Goal: Navigation & Orientation: Find specific page/section

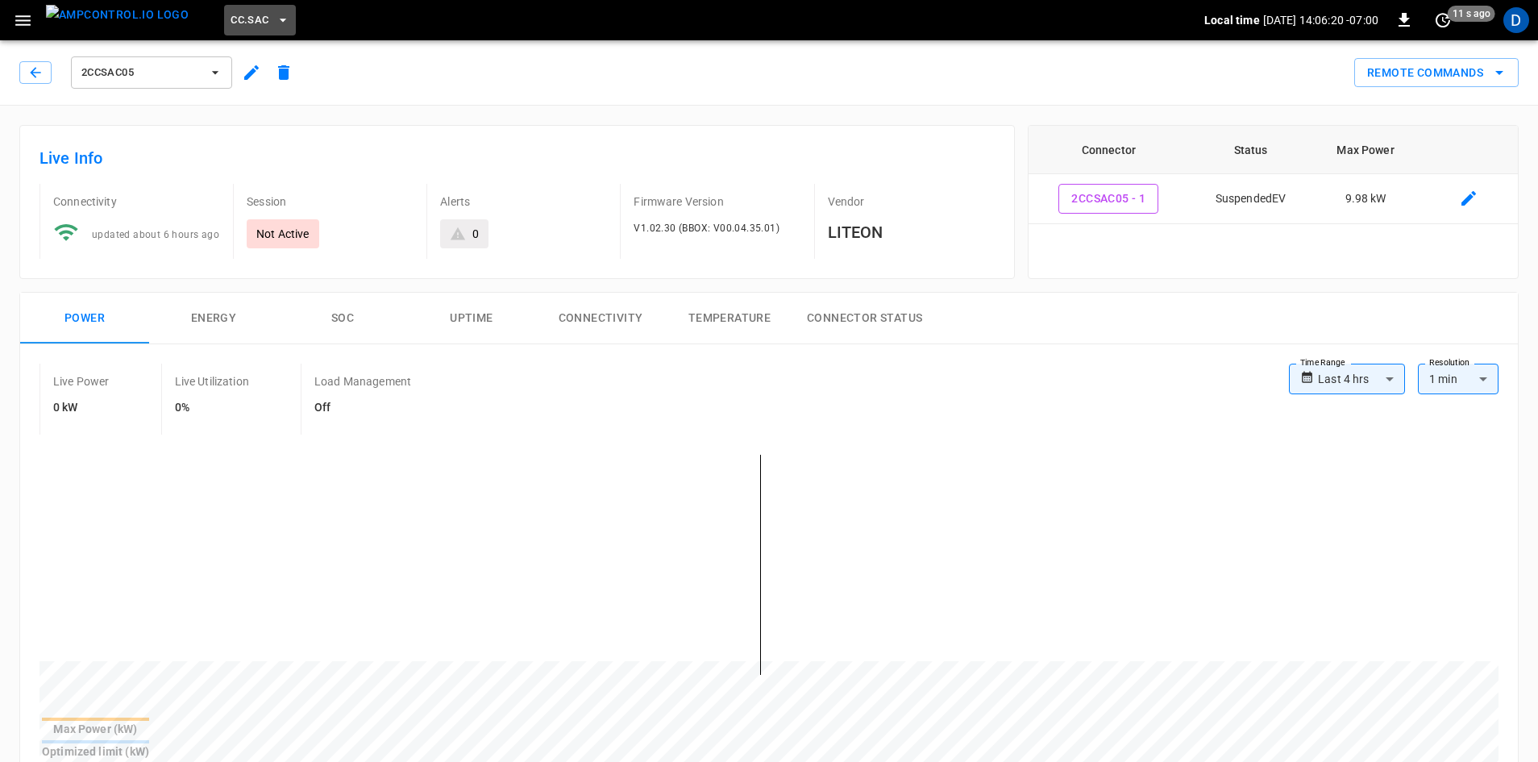
click at [230, 19] on span "CC.SAC" at bounding box center [249, 20] width 38 height 19
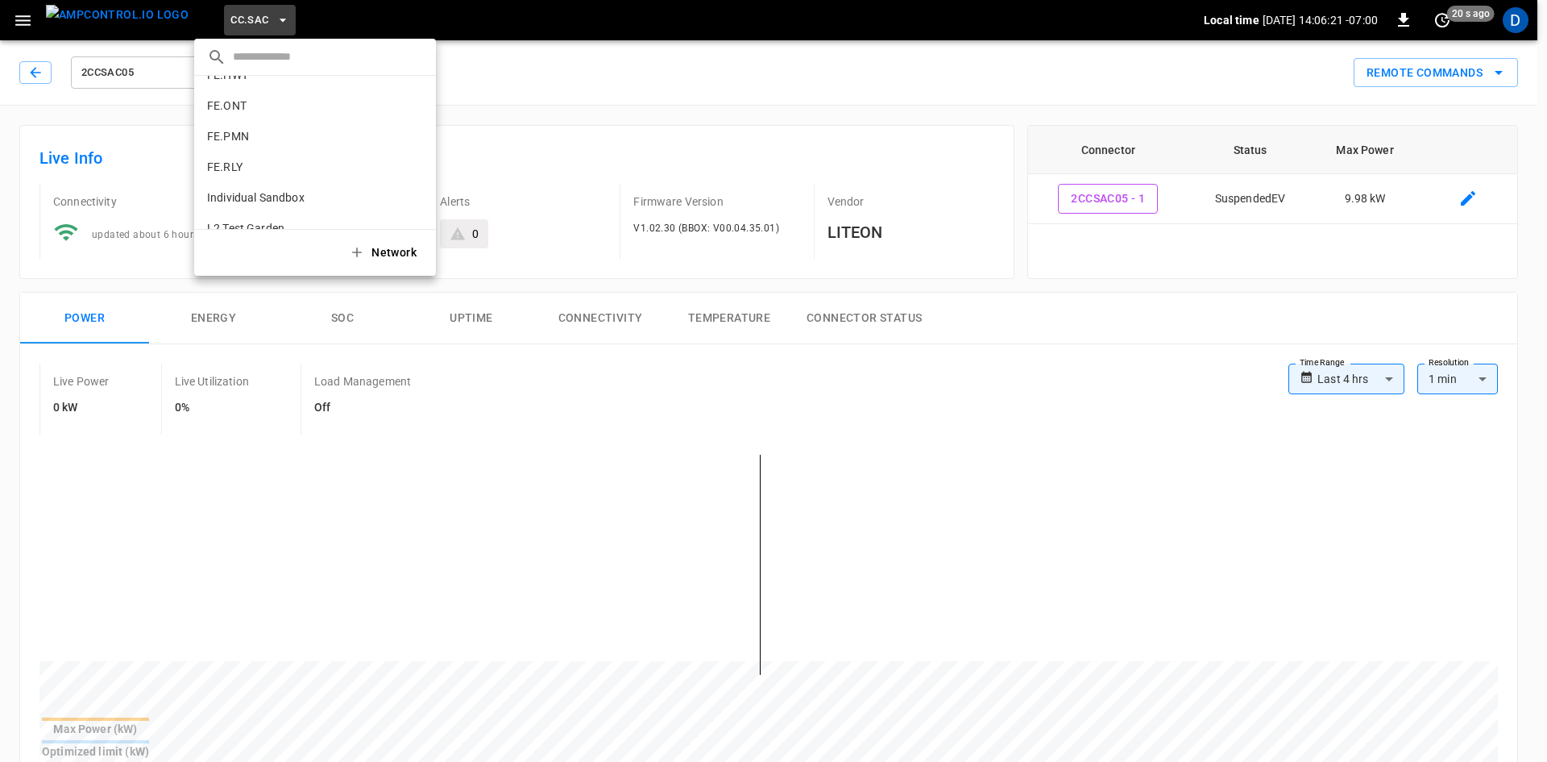
scroll to position [1069, 0]
click at [244, 158] on p "RB.NY.LNI" at bounding box center [285, 162] width 157 height 16
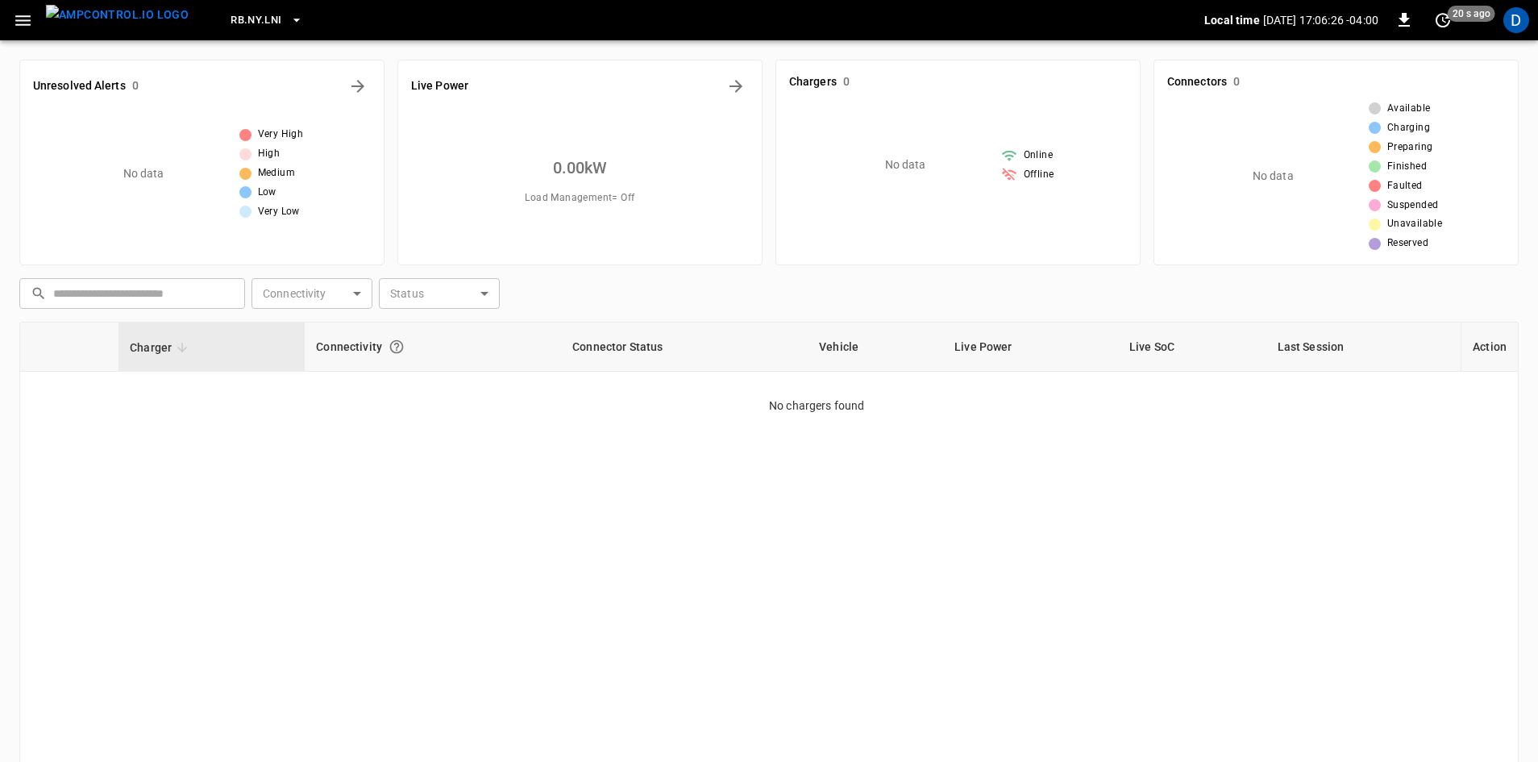
click at [241, 5] on button "RB.NY.LNI" at bounding box center [266, 20] width 85 height 31
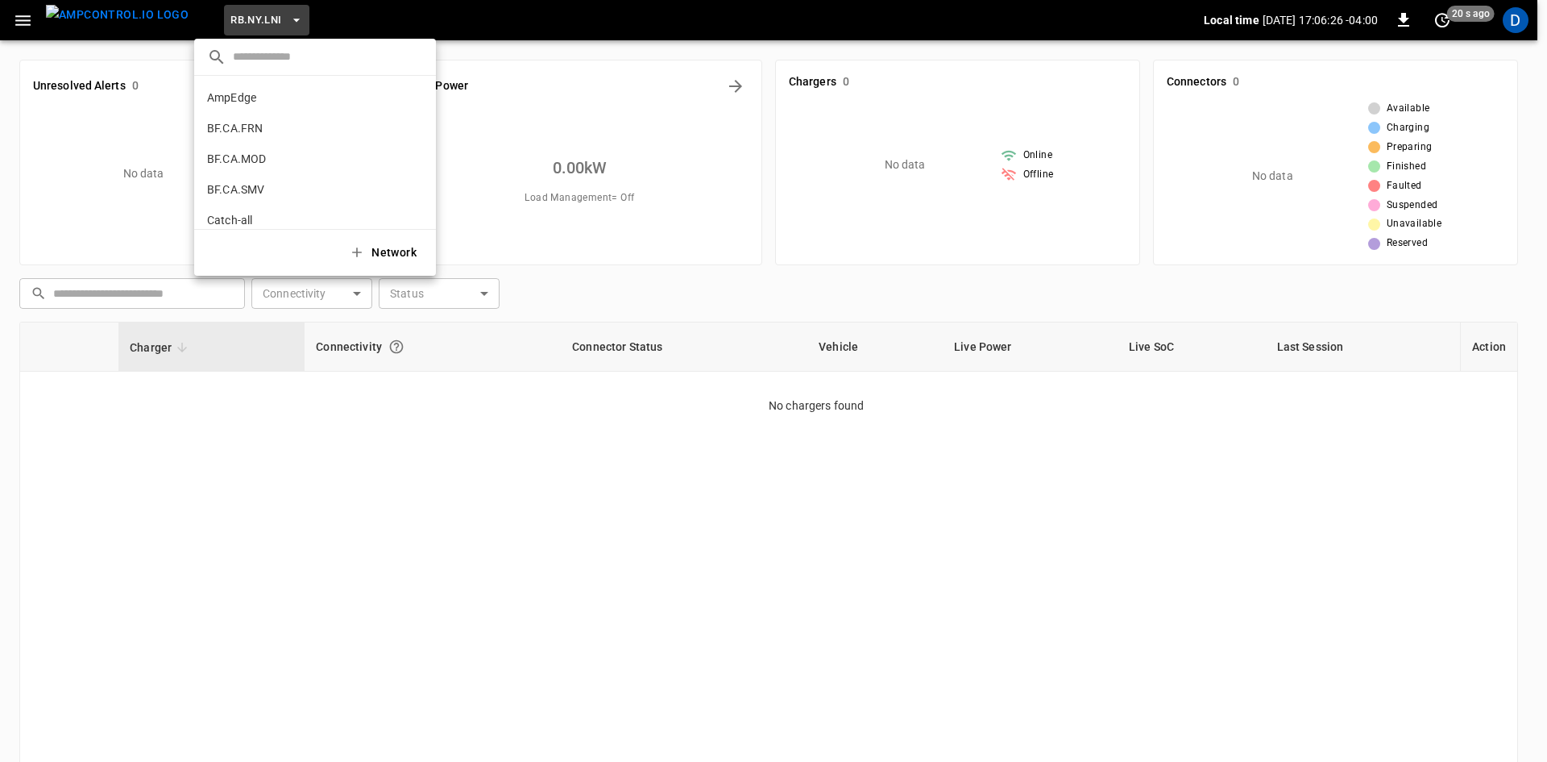
scroll to position [1085, 0]
click at [247, 116] on p "RB.NY.BRK" at bounding box center [286, 115] width 158 height 16
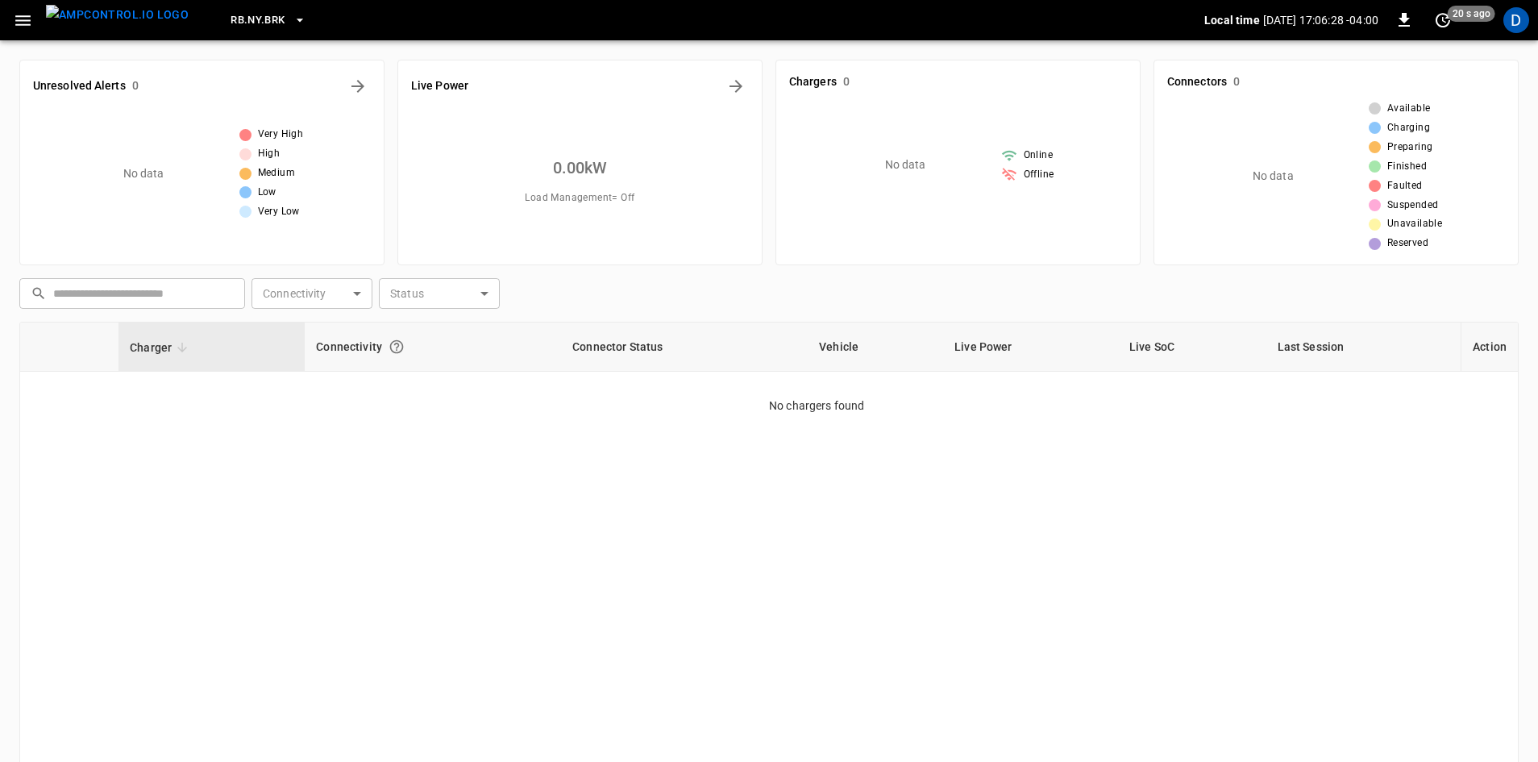
click at [24, 23] on icon "button" at bounding box center [23, 20] width 20 height 20
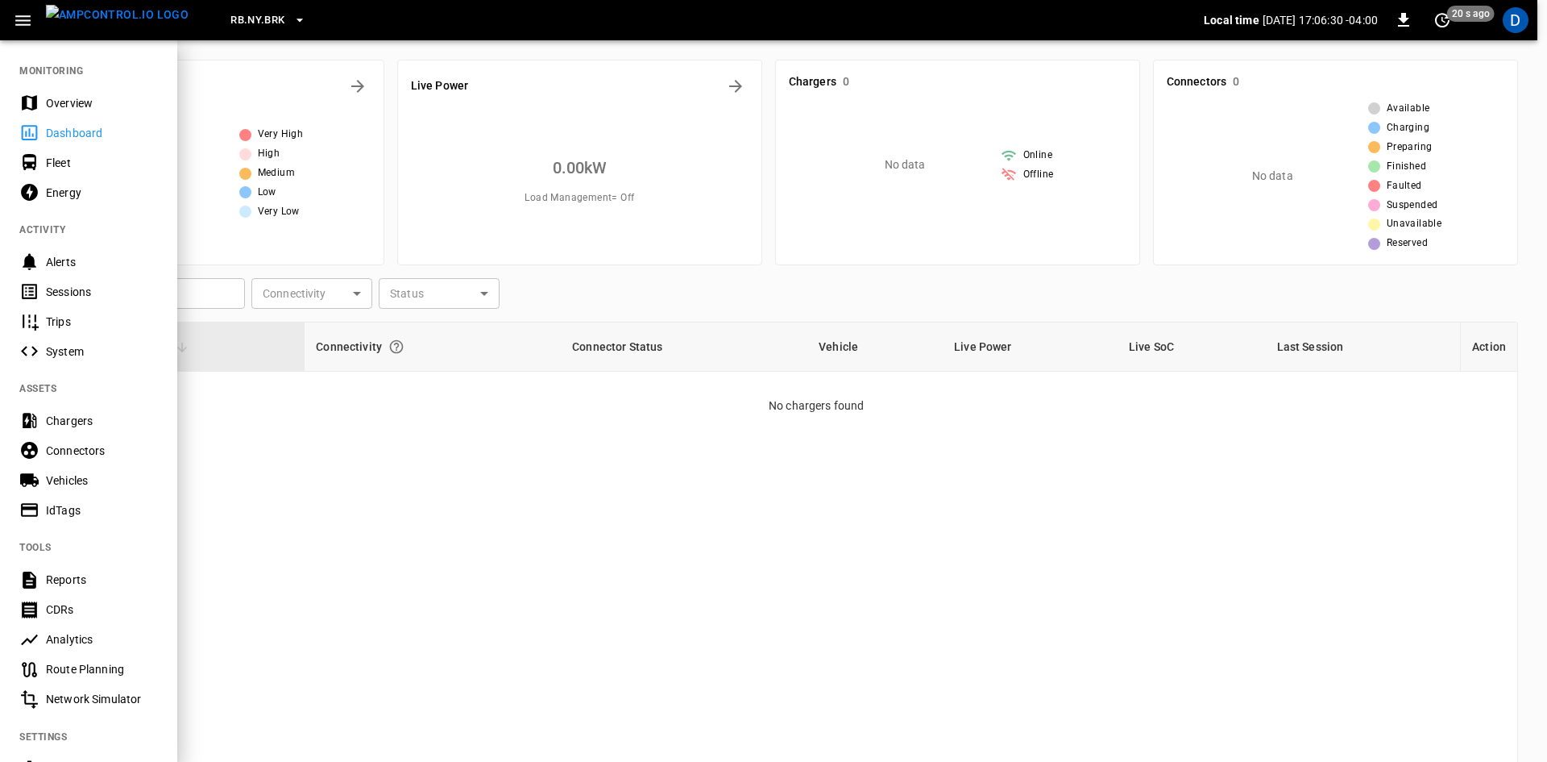
click at [230, 16] on span "RB.NY.BRK" at bounding box center [257, 20] width 54 height 19
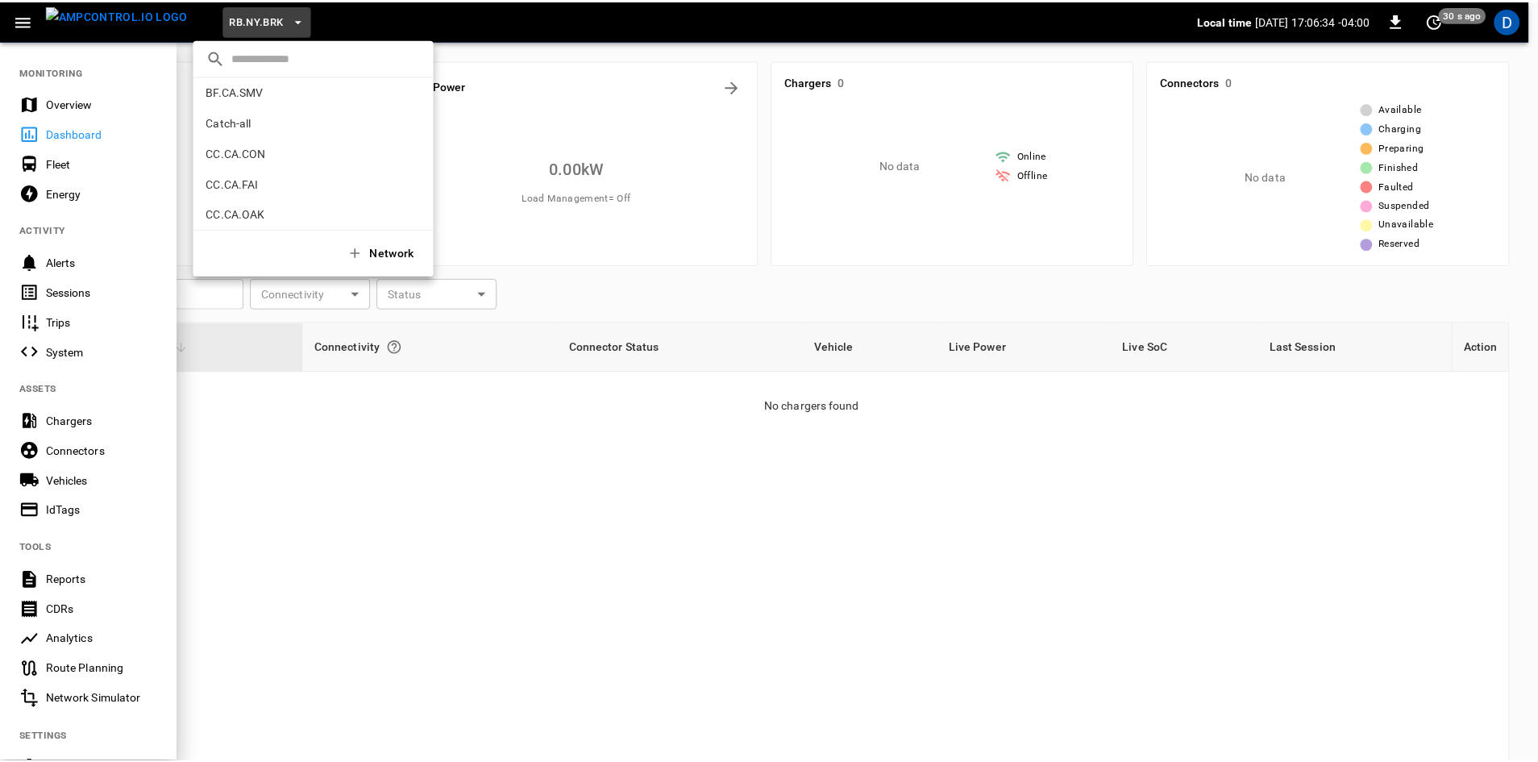
scroll to position [37, 0]
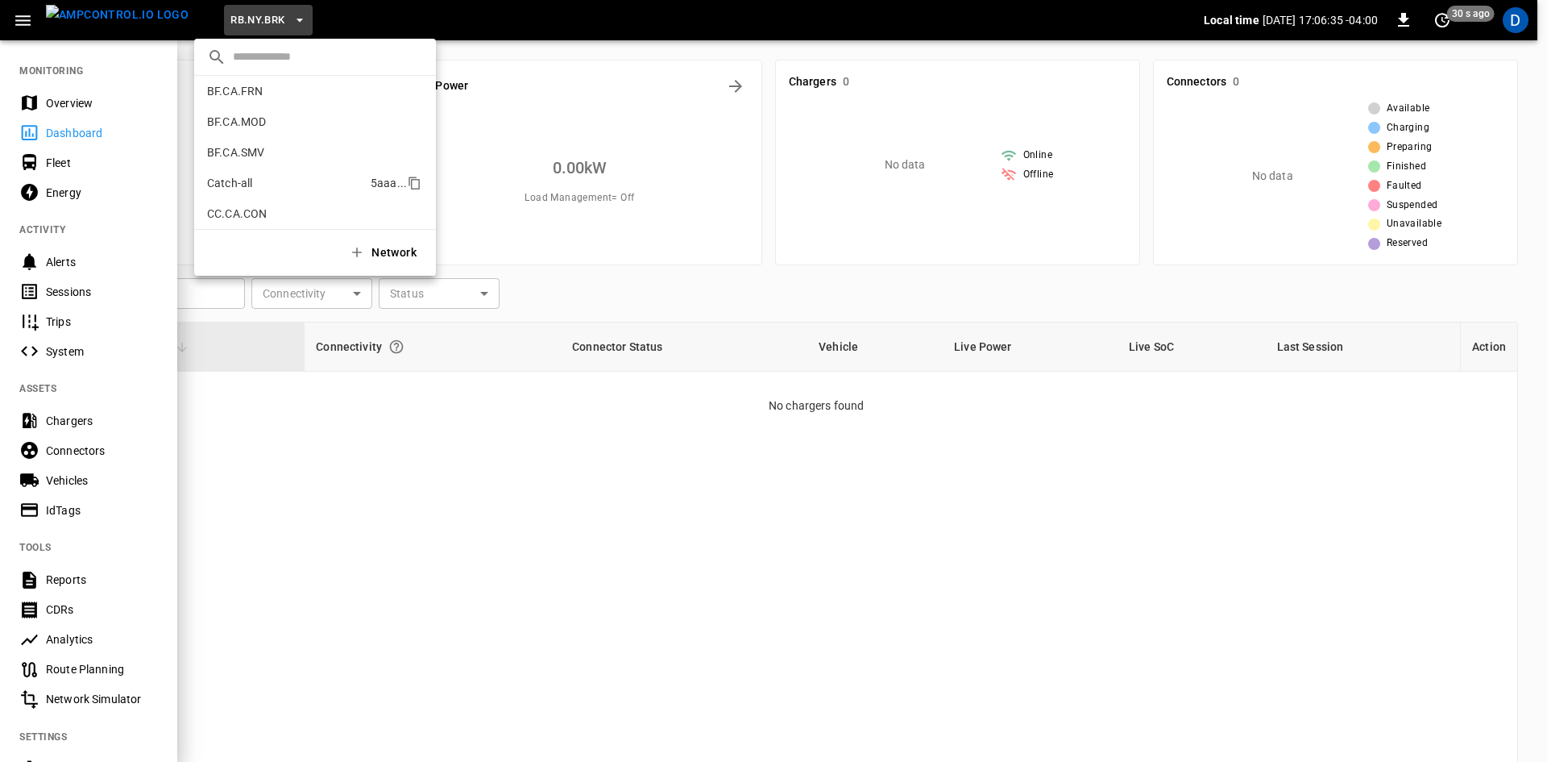
click at [239, 172] on li "Catch-all 5aaa ..." at bounding box center [315, 183] width 242 height 31
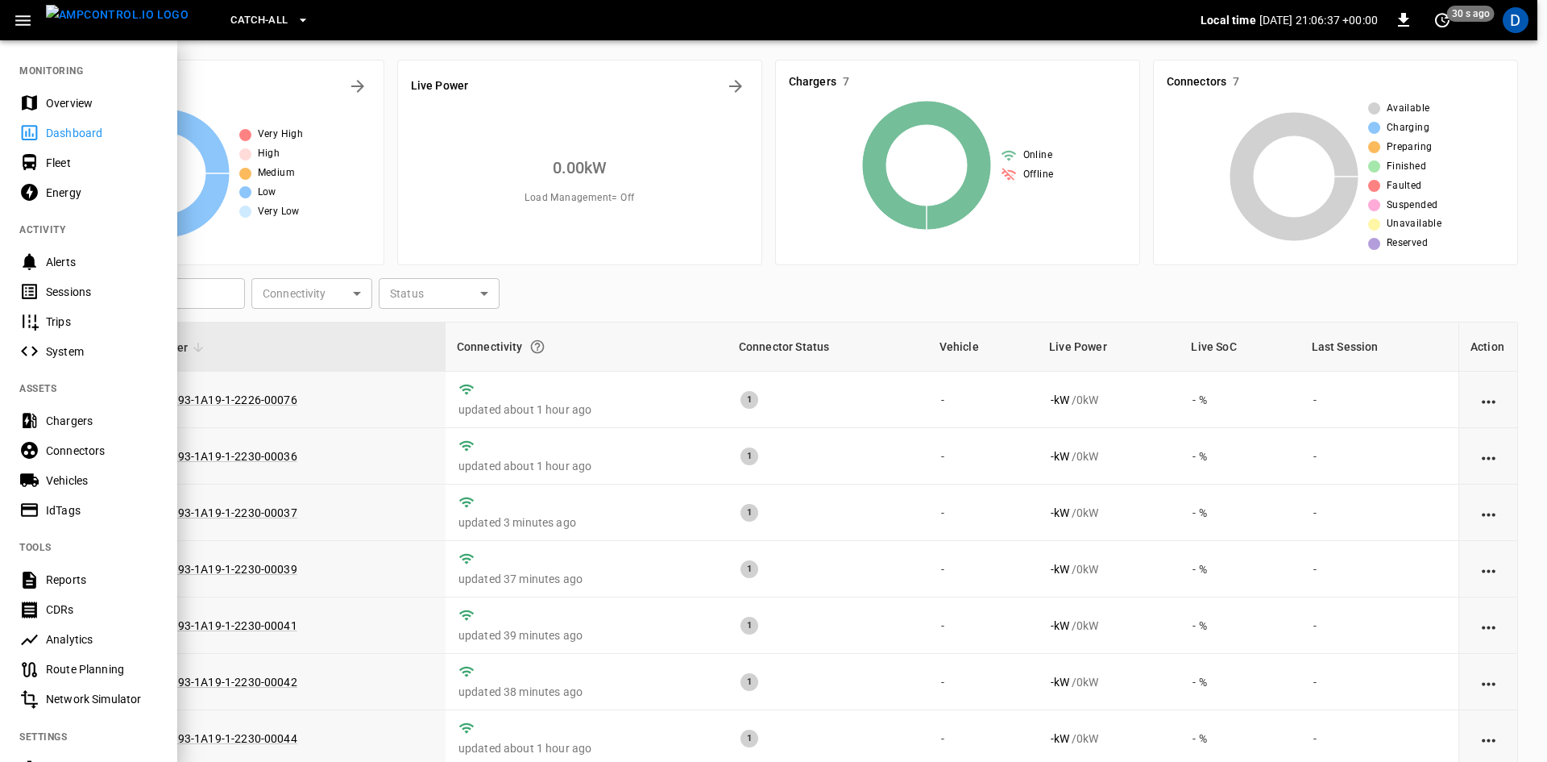
click at [24, 24] on icon "button" at bounding box center [23, 20] width 20 height 20
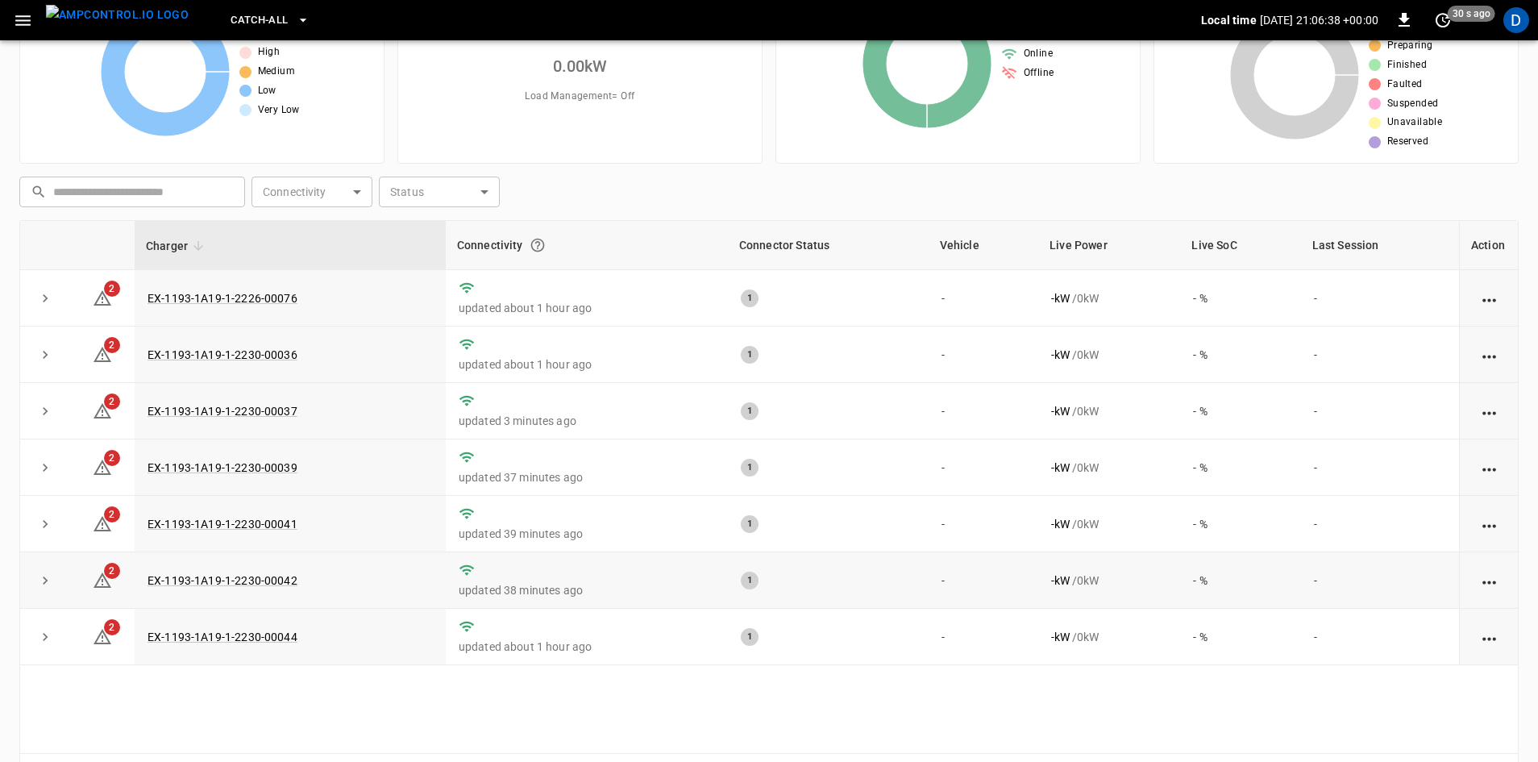
scroll to position [156, 0]
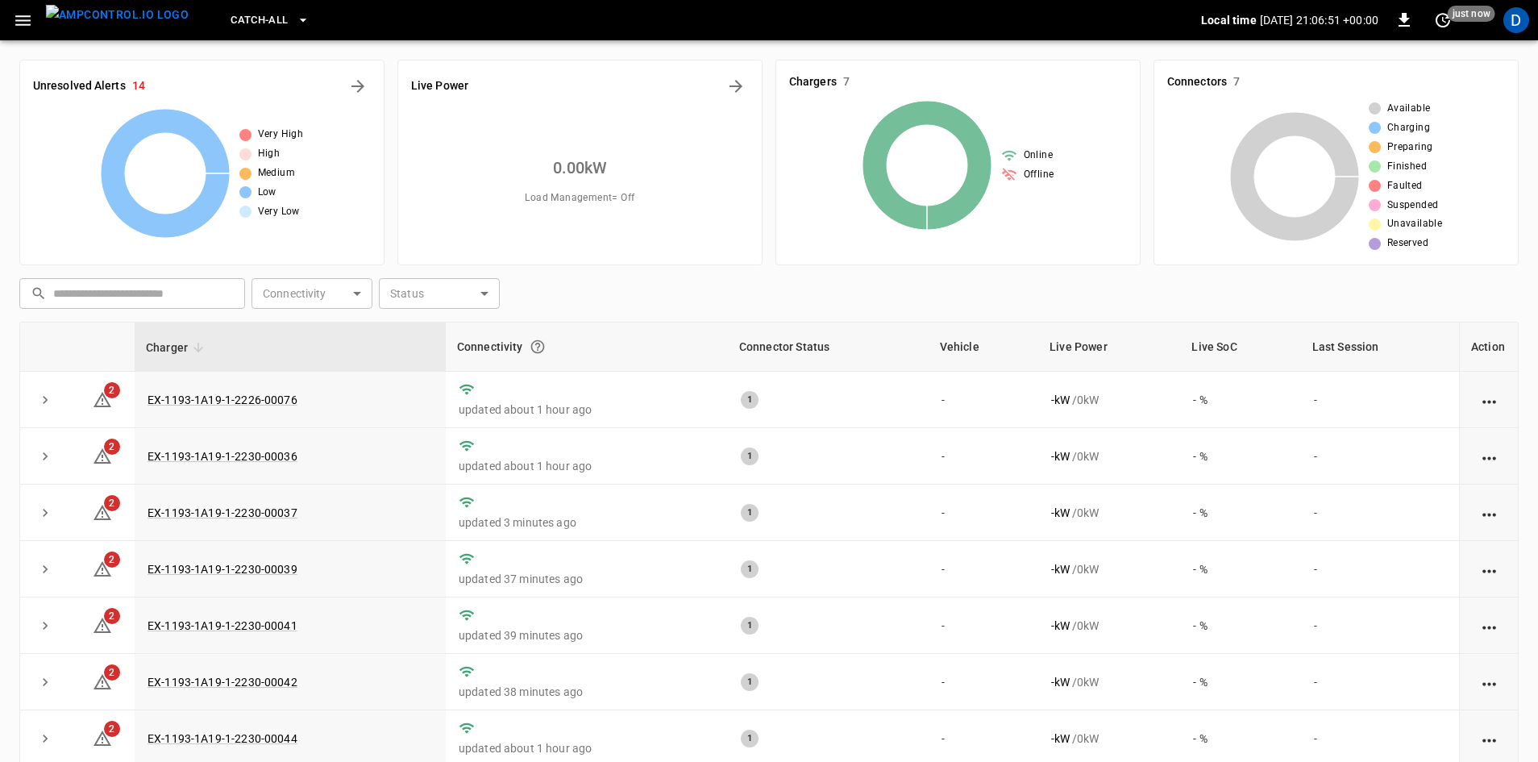
click at [230, 21] on span "Catch-all" at bounding box center [258, 20] width 57 height 19
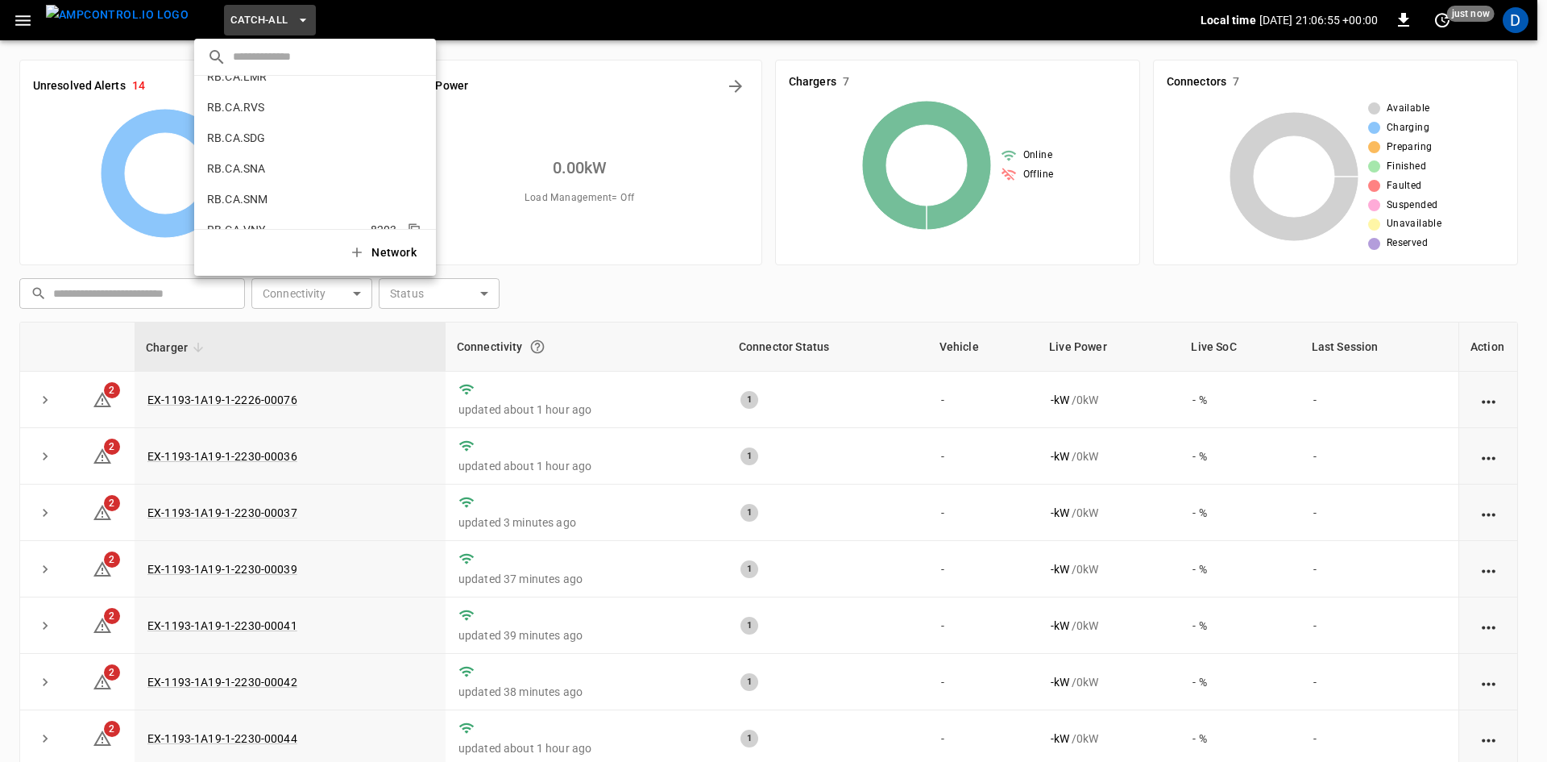
scroll to position [1004, 0]
click at [254, 197] on p "RB.NY.BRK" at bounding box center [286, 196] width 158 height 16
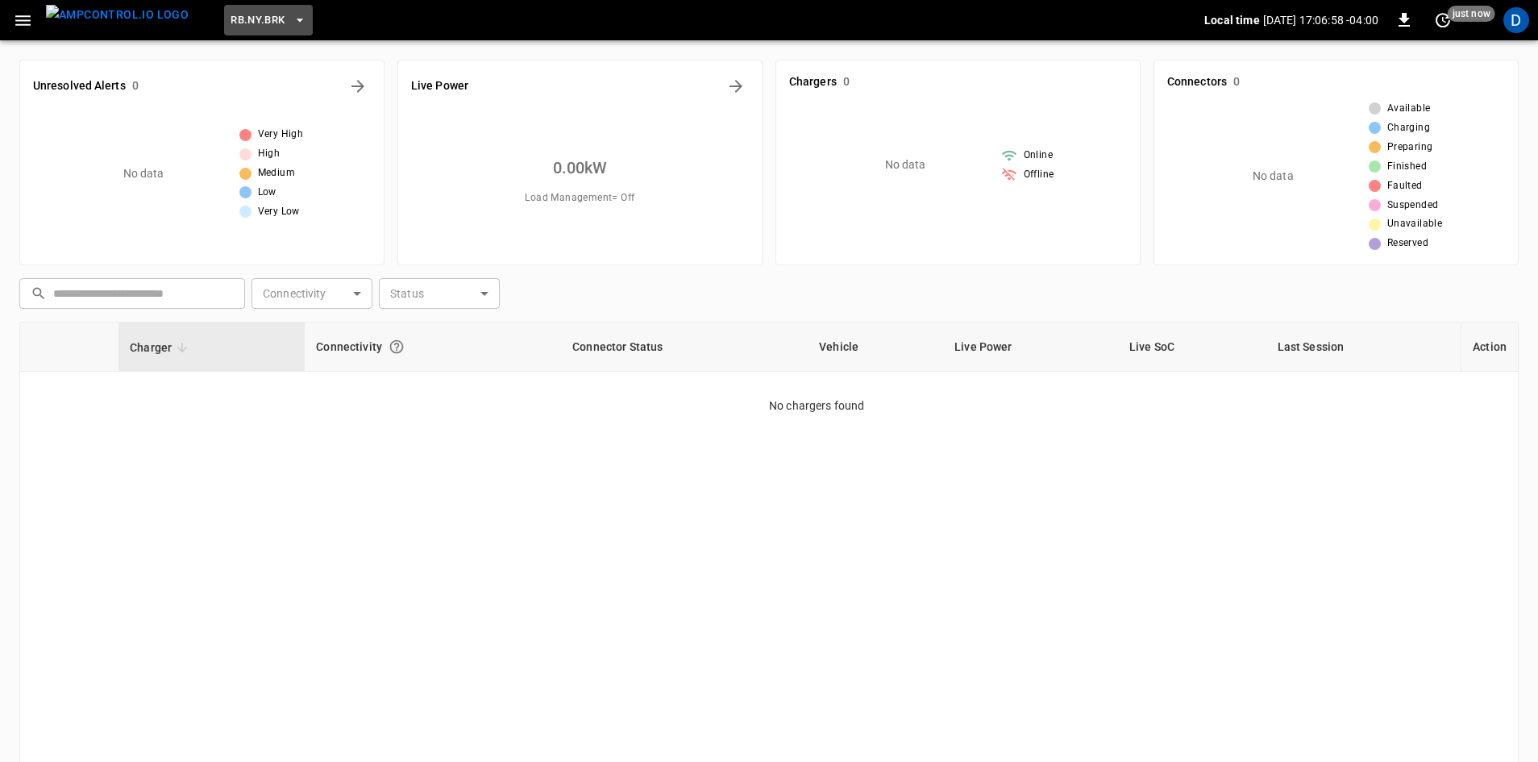
click at [243, 19] on span "RB.NY.BRK" at bounding box center [257, 20] width 54 height 19
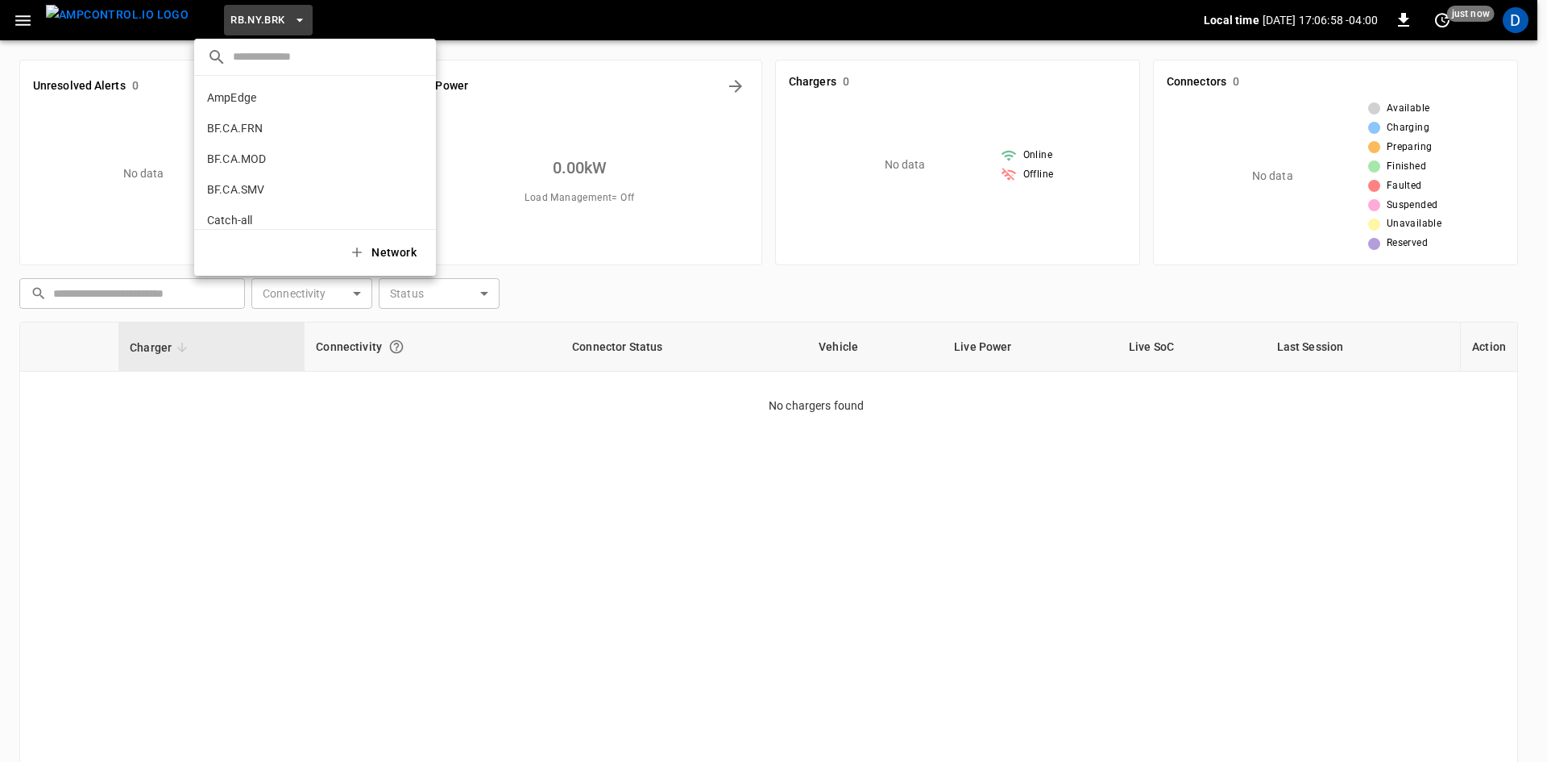
scroll to position [1085, 0]
click at [268, 146] on p "RB.NY.LNI" at bounding box center [285, 146] width 157 height 16
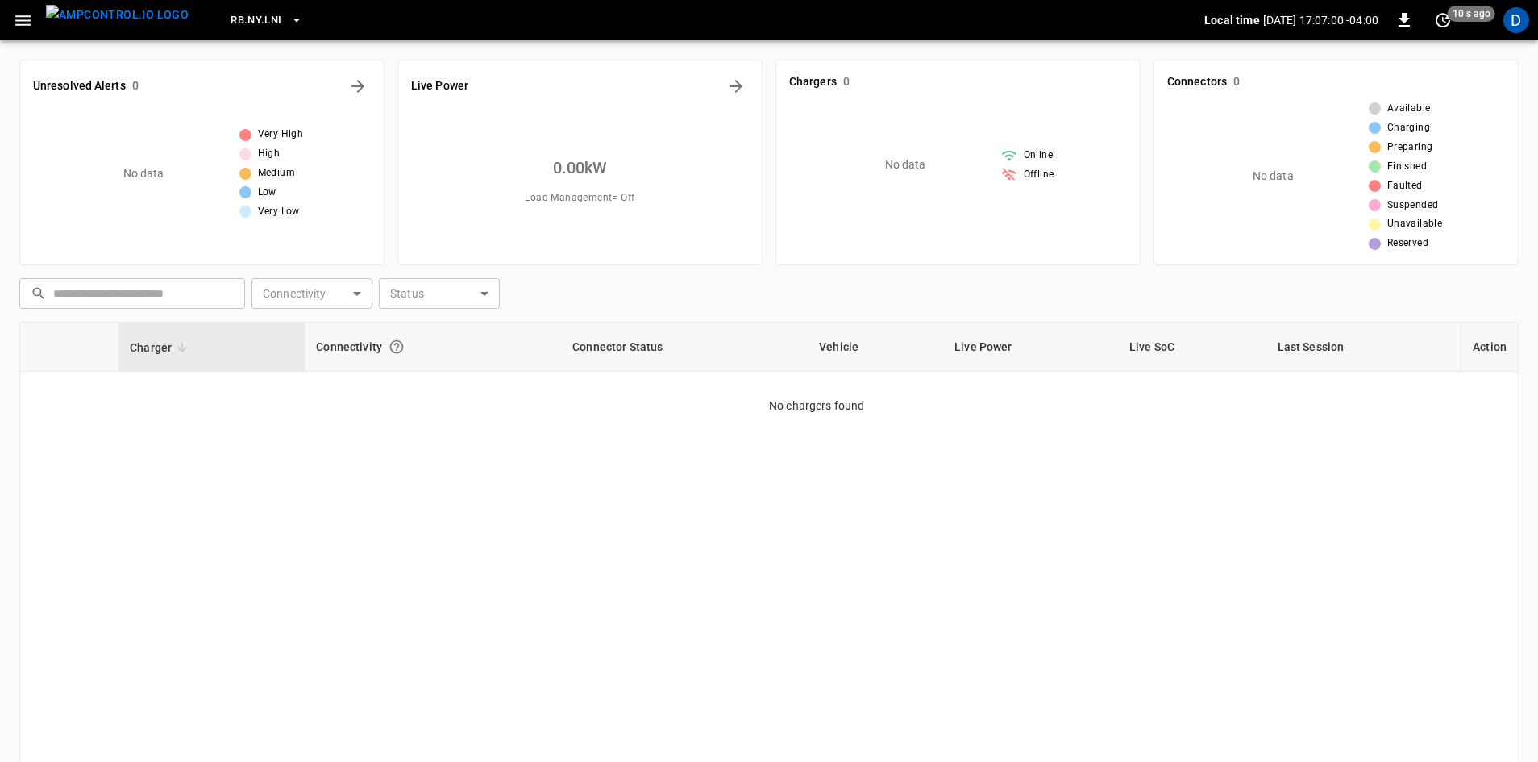
click at [230, 21] on span "RB.NY.LNI" at bounding box center [255, 20] width 51 height 19
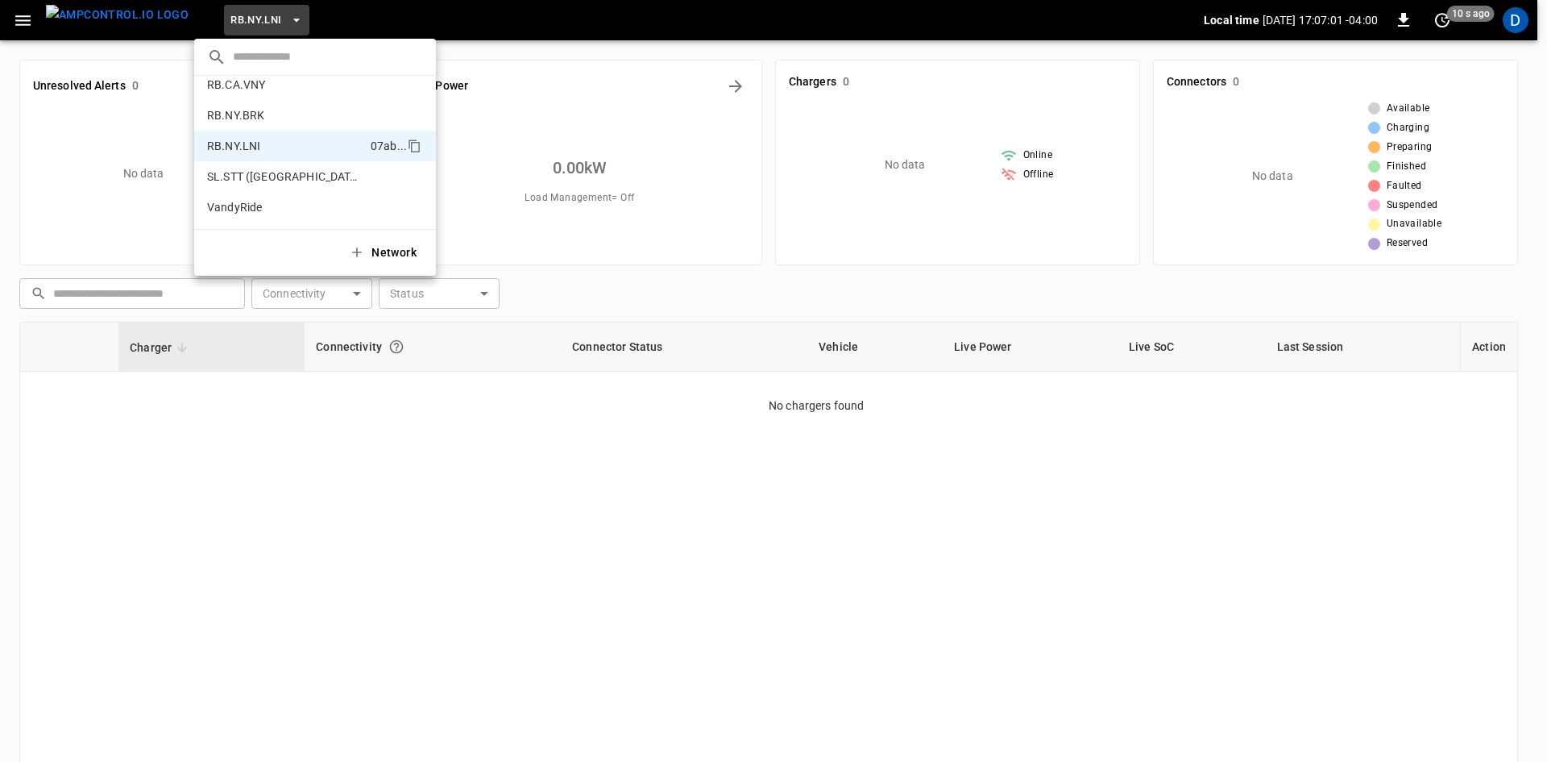
click at [23, 16] on div at bounding box center [773, 381] width 1547 height 762
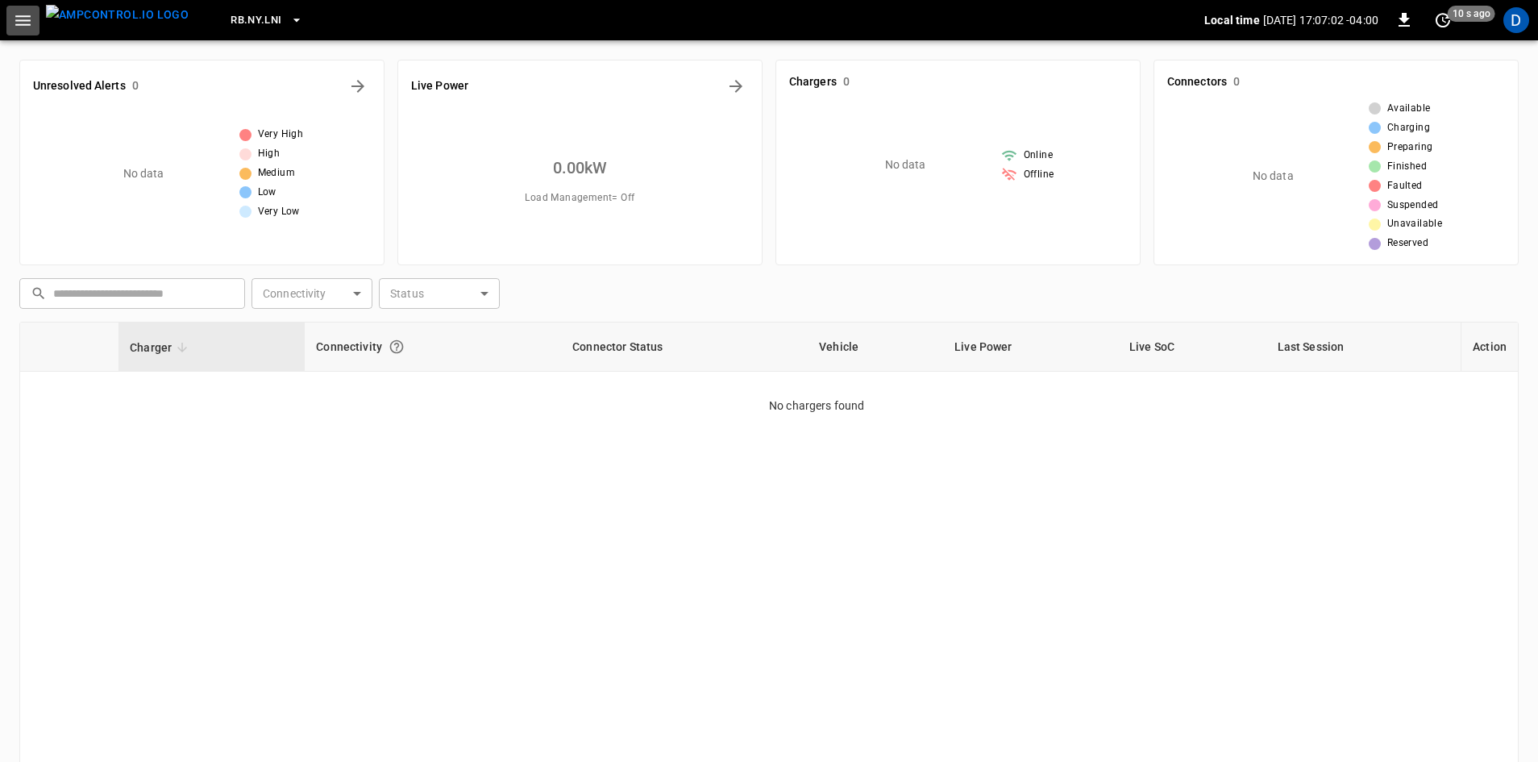
click at [21, 19] on icon "button" at bounding box center [23, 20] width 20 height 20
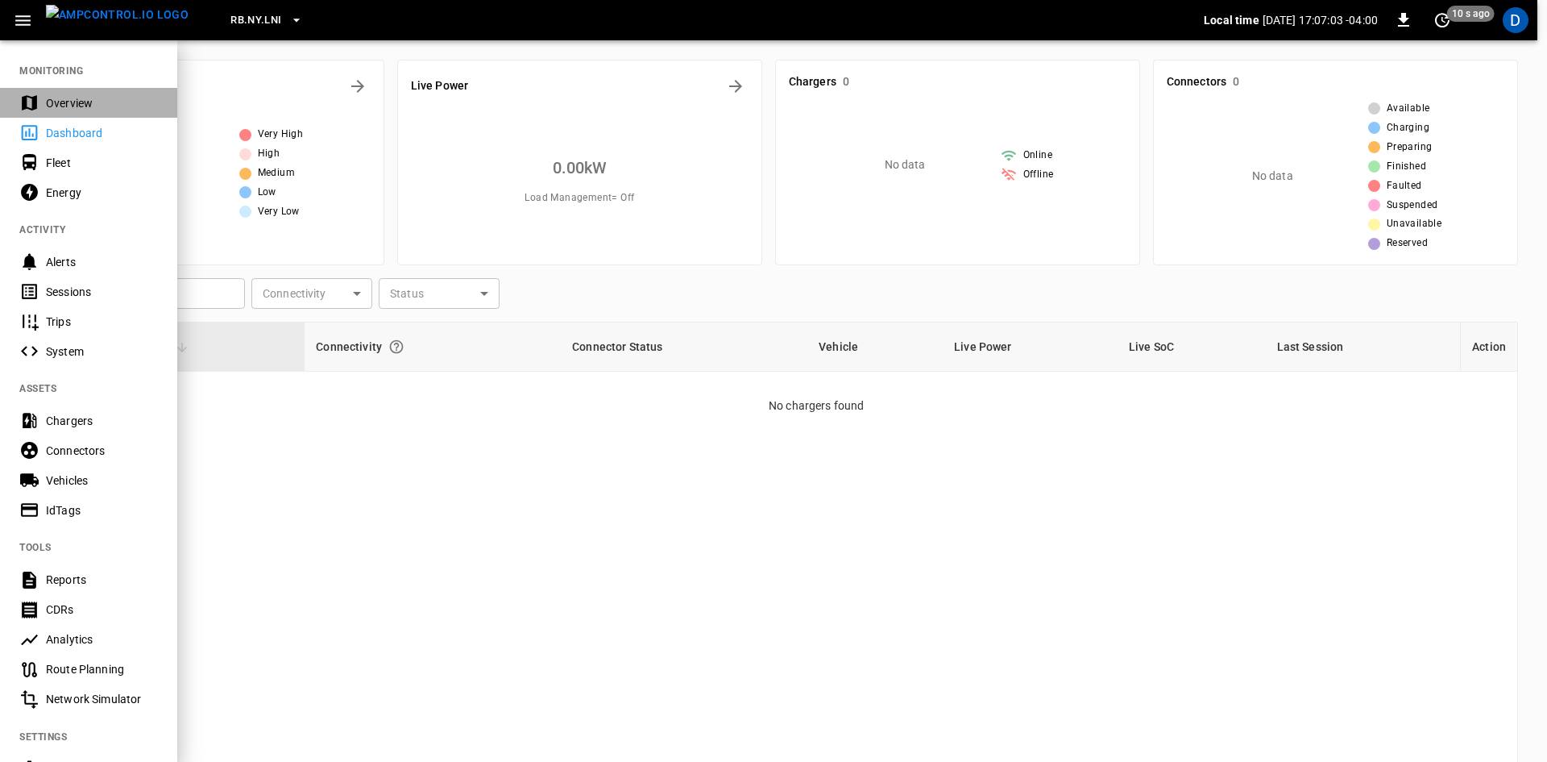
click at [55, 104] on div "Overview" at bounding box center [102, 103] width 112 height 16
